Goal: Task Accomplishment & Management: Manage account settings

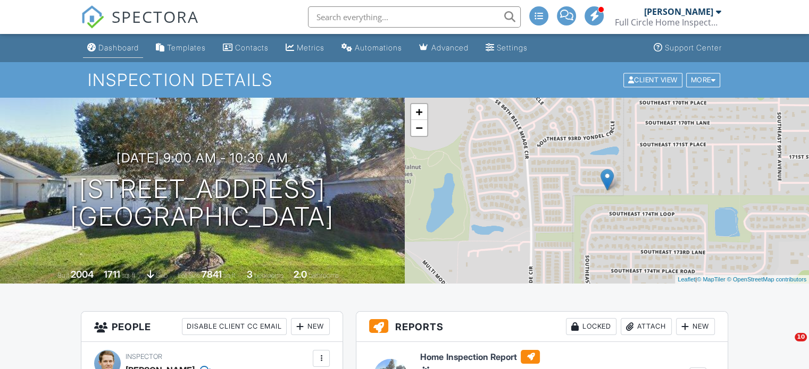
click at [120, 46] on div "Dashboard" at bounding box center [118, 47] width 40 height 9
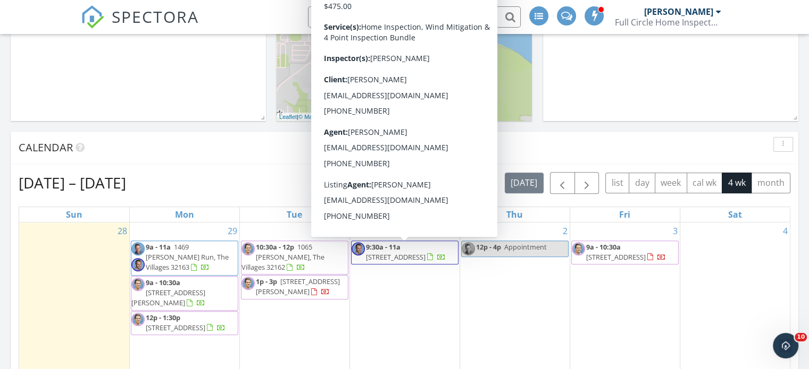
click at [402, 253] on span "10616 N Didiscus Dr, Citrus Springs 34434" at bounding box center [396, 258] width 60 height 10
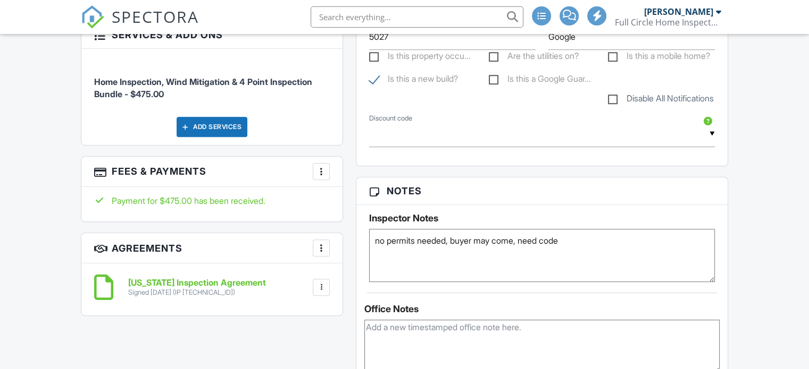
click at [570, 253] on textarea "no permits needed, buyer may come, need code" at bounding box center [542, 255] width 346 height 53
type textarea "no permits needed, buyer may come, code for door is 6394"
click at [746, 248] on div "Dashboard Templates Contacts Metrics Automations Advanced Settings Support Cent…" at bounding box center [404, 250] width 809 height 1838
